Goal: Transaction & Acquisition: Purchase product/service

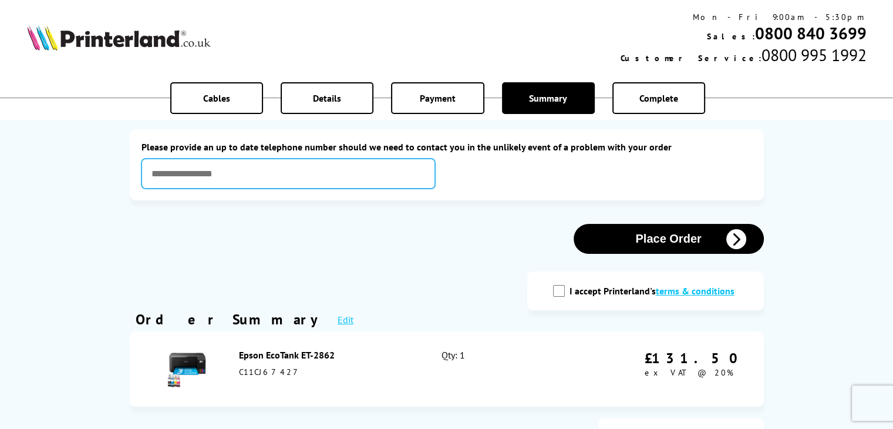
click at [176, 177] on input "text" at bounding box center [288, 174] width 294 height 30
type input "**********"
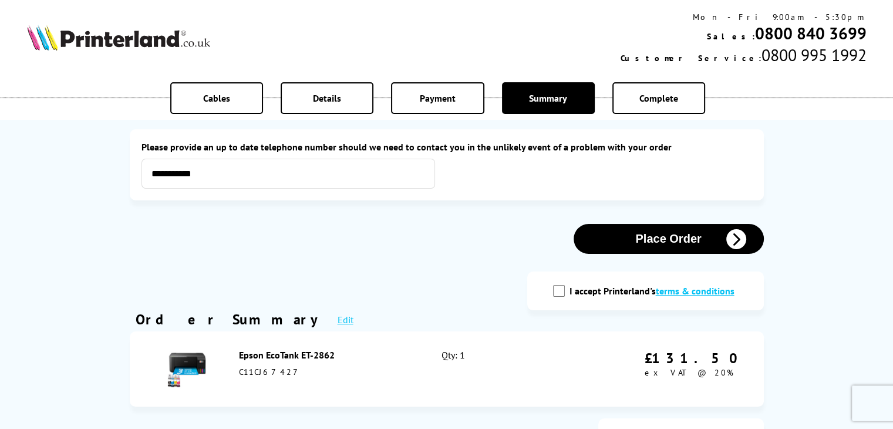
click at [562, 292] on input "I accept Printerland's terms & conditions" at bounding box center [559, 291] width 12 height 12
checkbox input "true"
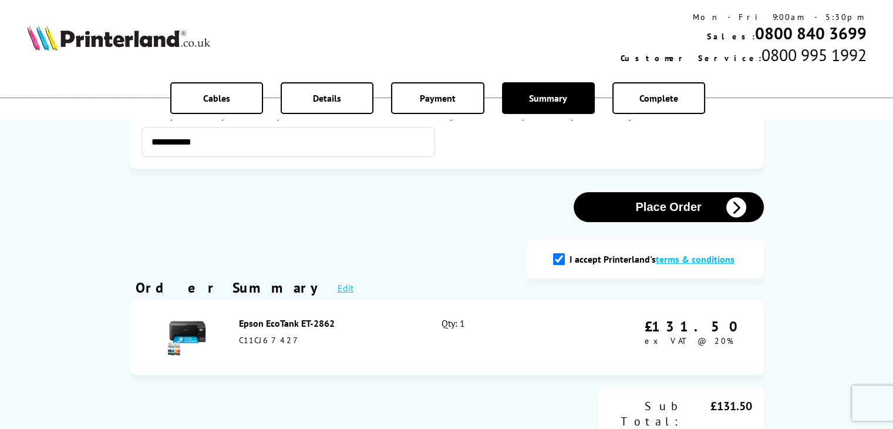
scroll to position [59, 0]
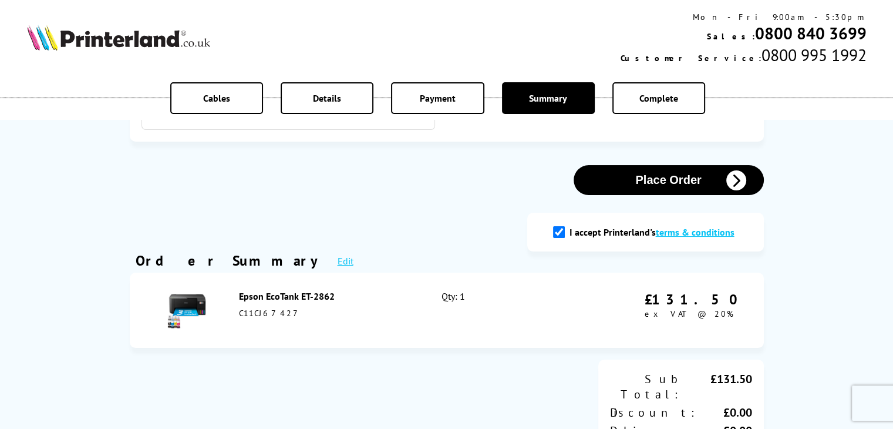
click at [670, 183] on button "Place Order" at bounding box center [669, 180] width 190 height 30
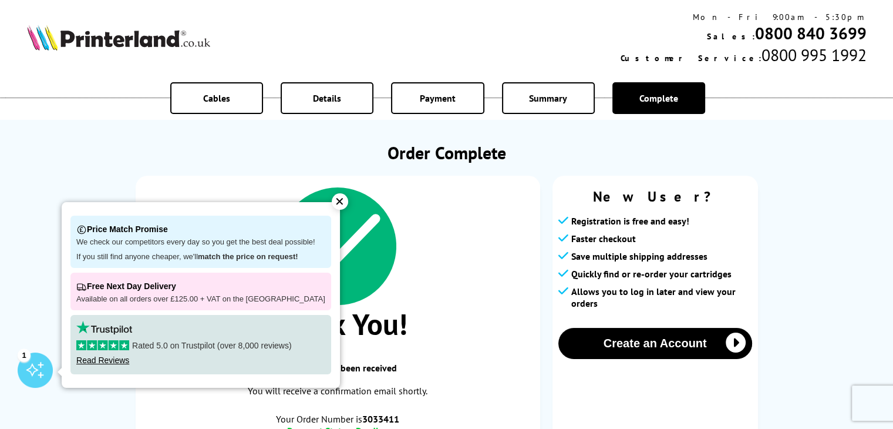
click at [332, 203] on div "✕" at bounding box center [340, 201] width 16 height 16
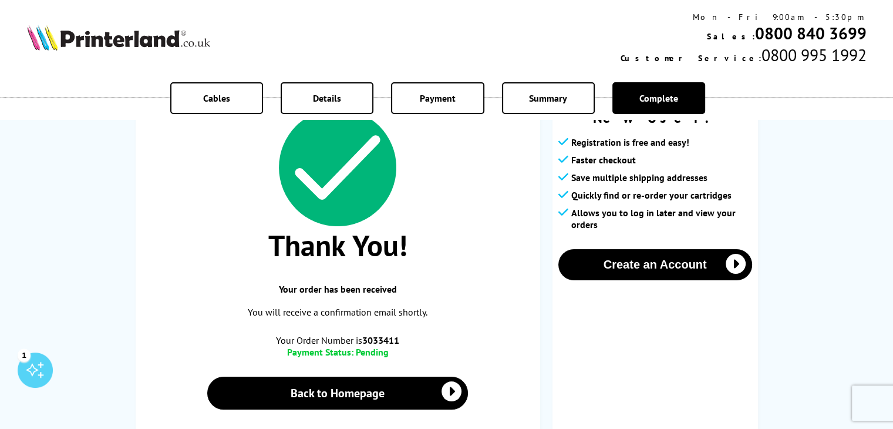
scroll to position [59, 0]
